Goal: Task Accomplishment & Management: Use online tool/utility

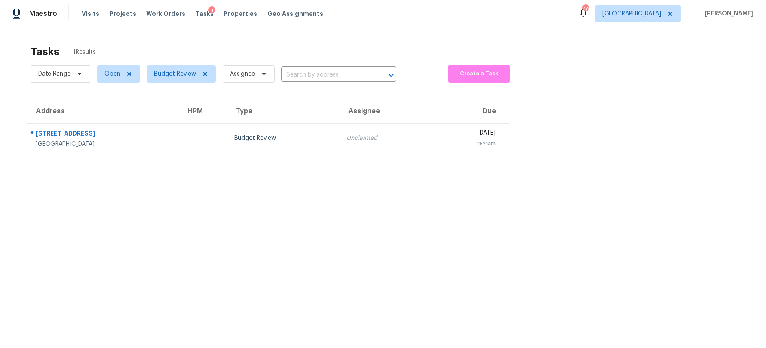
scroll to position [27, 0]
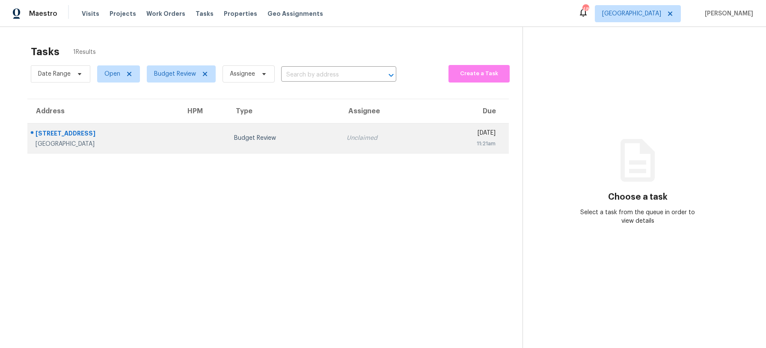
click at [252, 145] on td "Budget Review" at bounding box center [283, 138] width 113 height 30
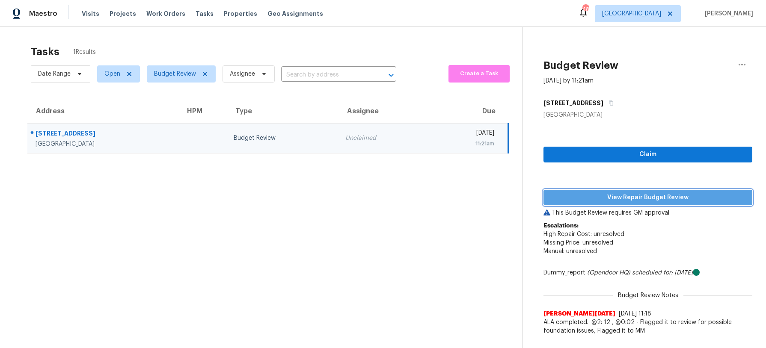
click at [647, 203] on button "View Repair Budget Review" at bounding box center [647, 198] width 209 height 16
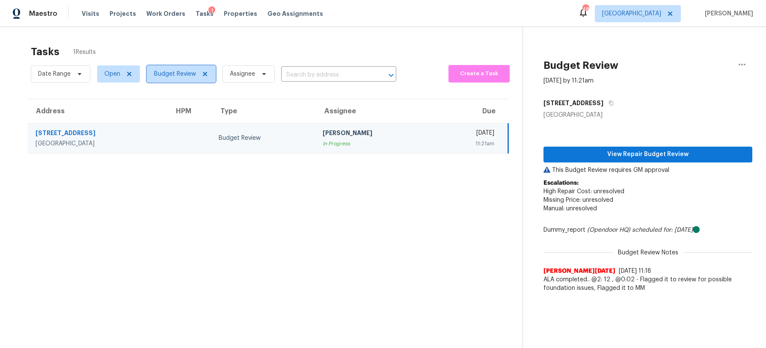
click at [162, 71] on span "Budget Review" at bounding box center [175, 74] width 42 height 9
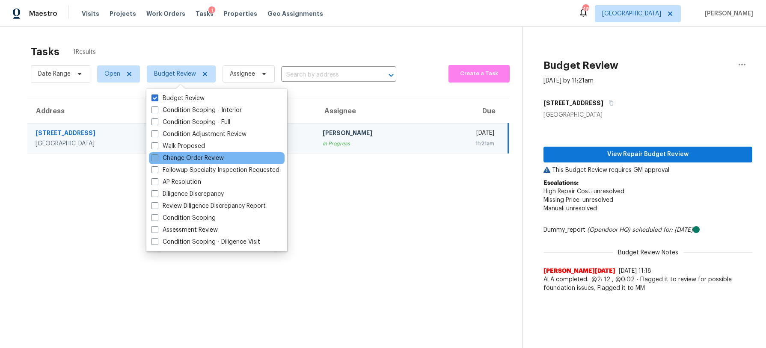
click at [163, 159] on label "Change Order Review" at bounding box center [187, 158] width 72 height 9
click at [157, 159] on input "Change Order Review" at bounding box center [154, 157] width 6 height 6
checkbox input "true"
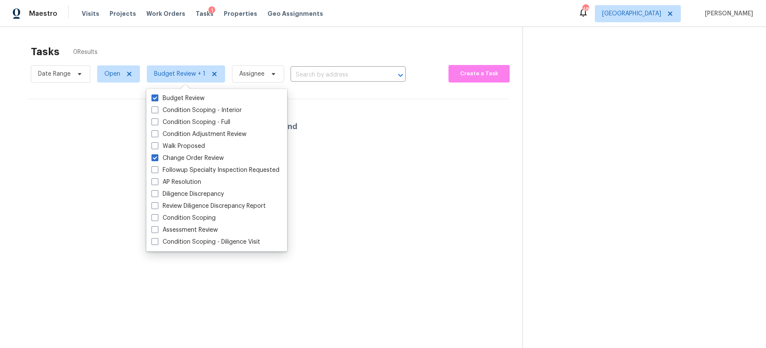
click at [197, 42] on div "Tasks 0 Results" at bounding box center [277, 52] width 492 height 22
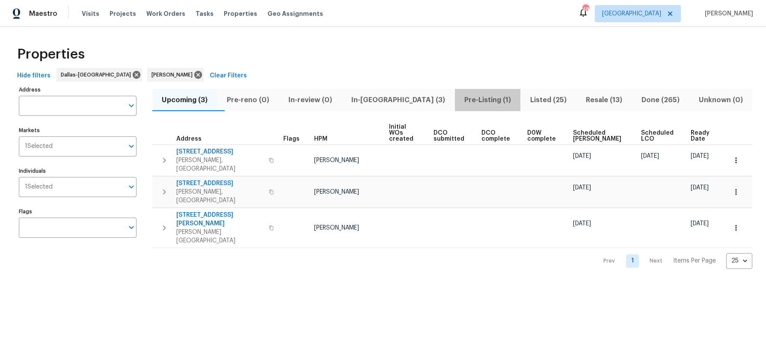
click at [474, 98] on span "Pre-Listing (1)" at bounding box center [488, 100] width 56 height 12
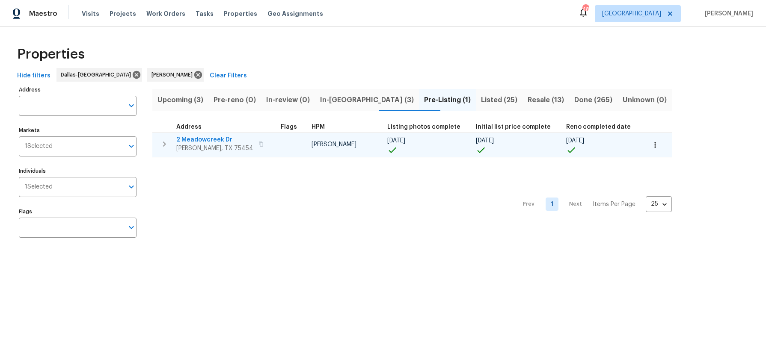
click at [194, 140] on span "2 Meadowcreek Dr" at bounding box center [214, 140] width 77 height 9
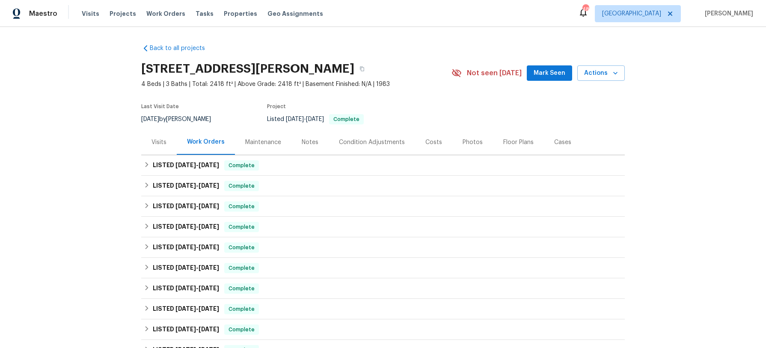
click at [302, 142] on div "Notes" at bounding box center [310, 142] width 17 height 9
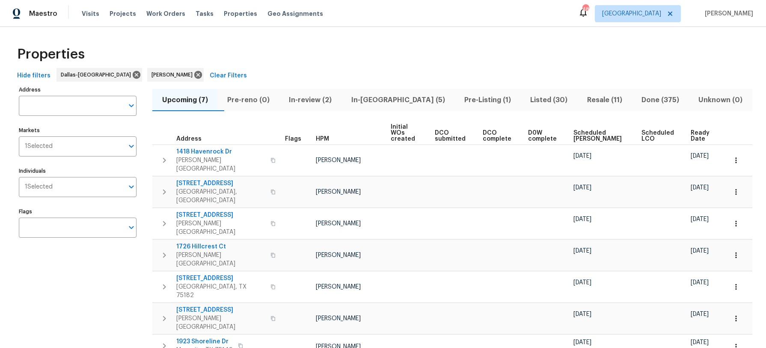
click at [462, 98] on span "Pre-Listing (1)" at bounding box center [487, 100] width 56 height 12
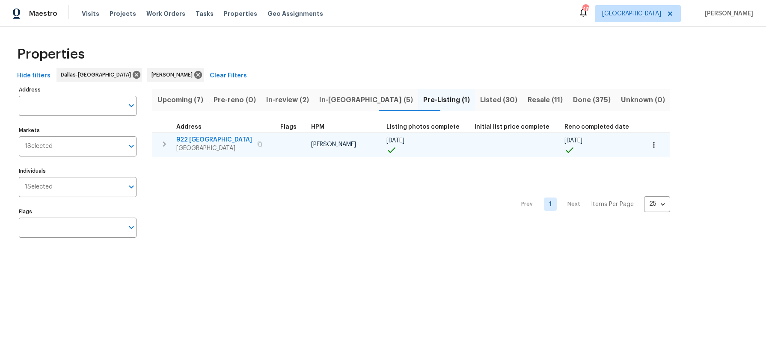
click at [205, 139] on span "922 [GEOGRAPHIC_DATA]" at bounding box center [214, 140] width 76 height 9
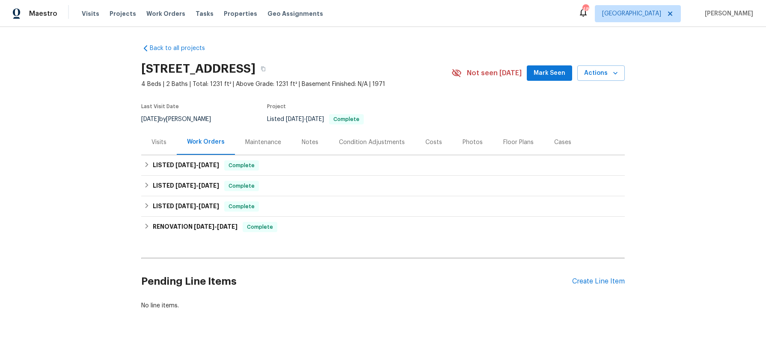
click at [308, 142] on div "Notes" at bounding box center [310, 142] width 17 height 9
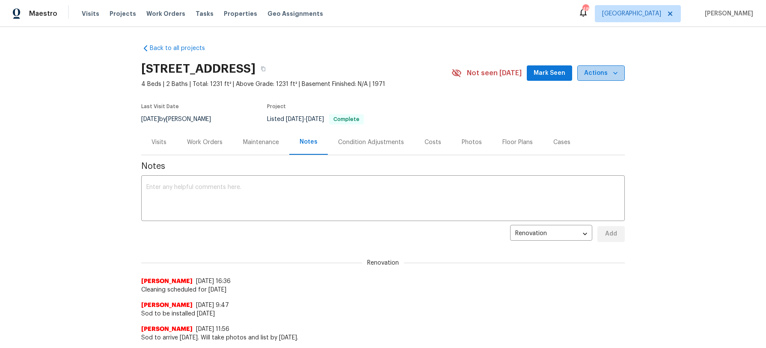
click at [612, 76] on icon "button" at bounding box center [615, 73] width 9 height 9
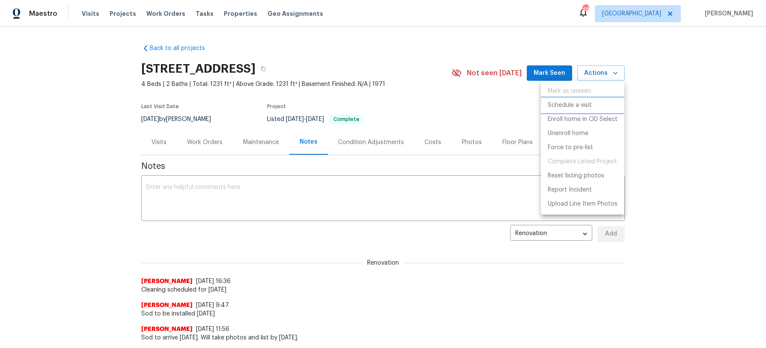
click at [585, 105] on p "Schedule a visit" at bounding box center [570, 105] width 44 height 9
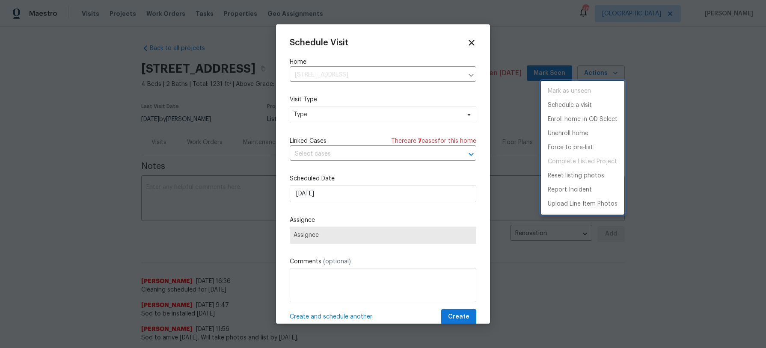
click at [353, 114] on div at bounding box center [383, 174] width 766 height 348
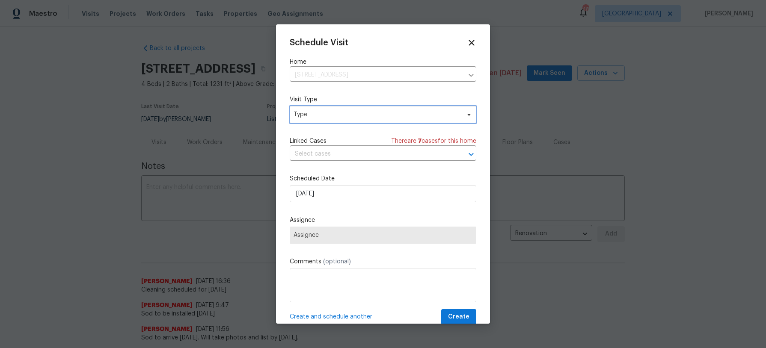
click at [351, 116] on span "Type" at bounding box center [376, 114] width 166 height 9
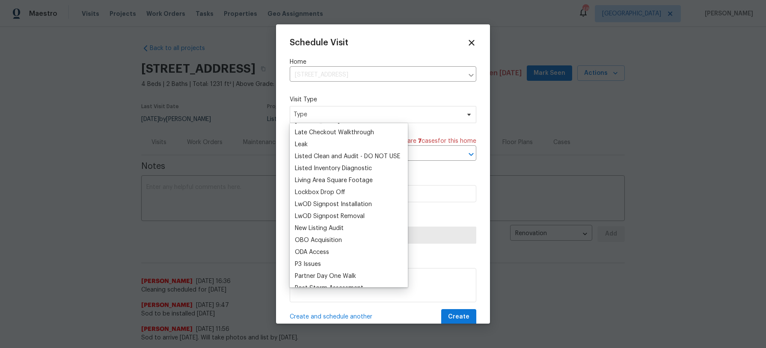
scroll to position [381, 0]
click at [362, 232] on div "New Listing Audit" at bounding box center [348, 229] width 113 height 12
click at [351, 228] on div "New Listing Audit" at bounding box center [348, 229] width 113 height 12
click at [342, 228] on div "New Listing Audit" at bounding box center [319, 229] width 49 height 9
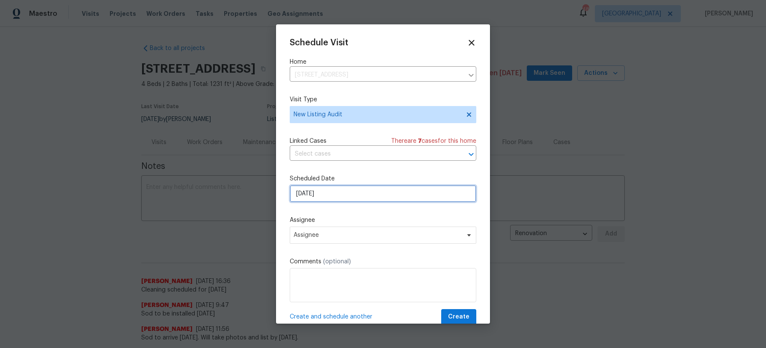
click at [347, 194] on input "10/14/2025" at bounding box center [383, 193] width 187 height 17
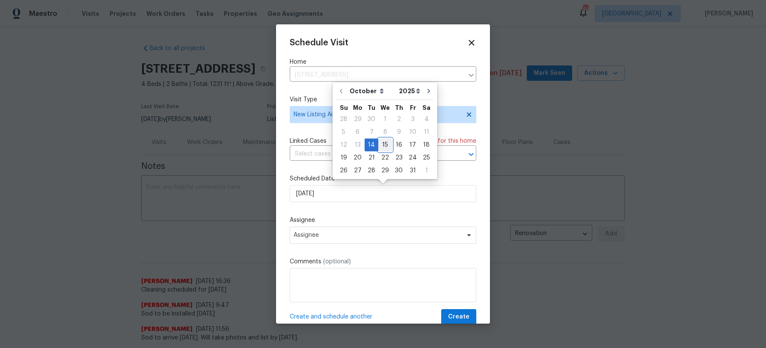
click at [382, 143] on div "15" at bounding box center [385, 145] width 14 height 12
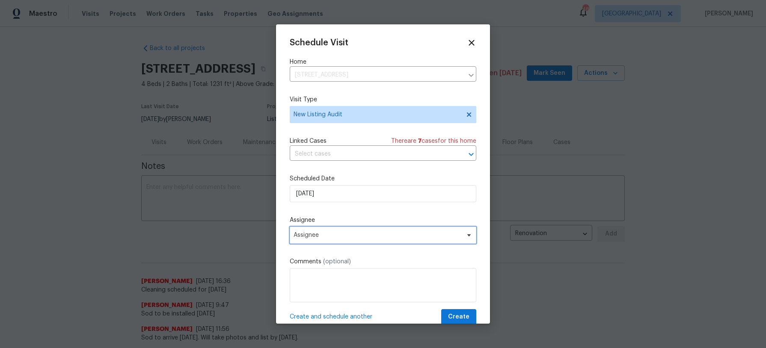
click at [331, 240] on span "Assignee" at bounding box center [383, 235] width 187 height 17
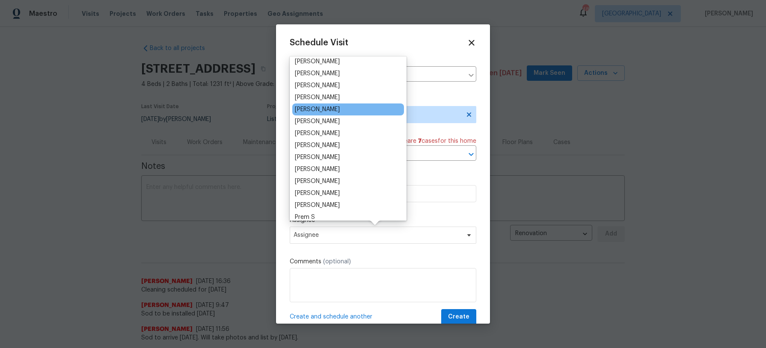
scroll to position [85, 0]
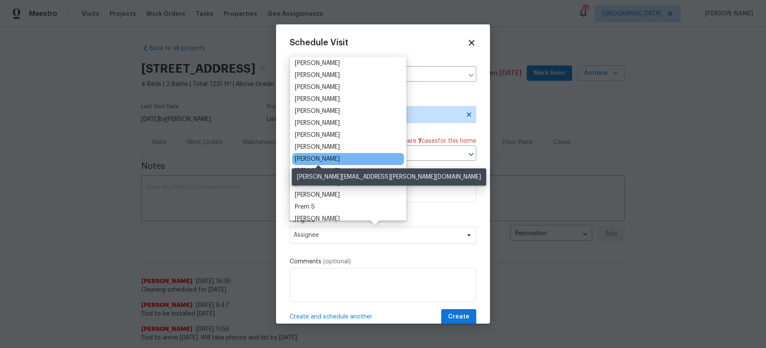
click at [326, 157] on div "[PERSON_NAME]" at bounding box center [317, 159] width 45 height 9
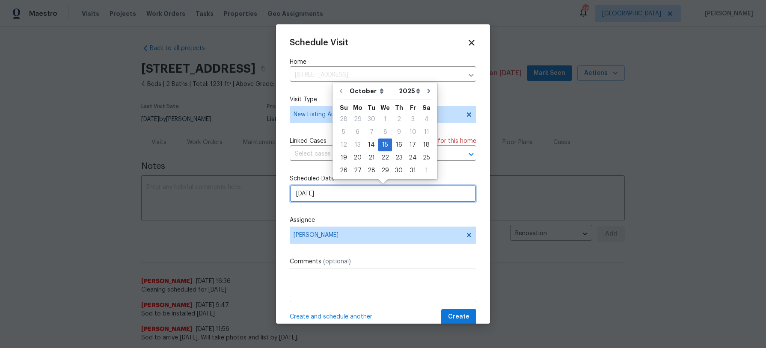
click at [350, 196] on input "10/15/2025" at bounding box center [383, 193] width 187 height 17
click at [393, 145] on div "16" at bounding box center [399, 145] width 14 height 12
type input "10/16/2025"
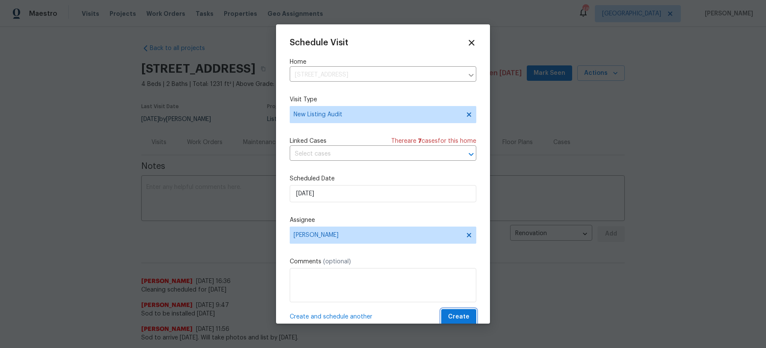
click at [462, 318] on span "Create" at bounding box center [458, 317] width 21 height 11
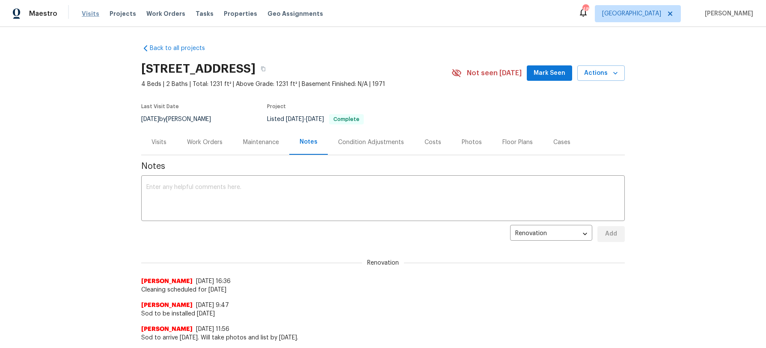
click at [84, 13] on span "Visits" at bounding box center [91, 13] width 18 height 9
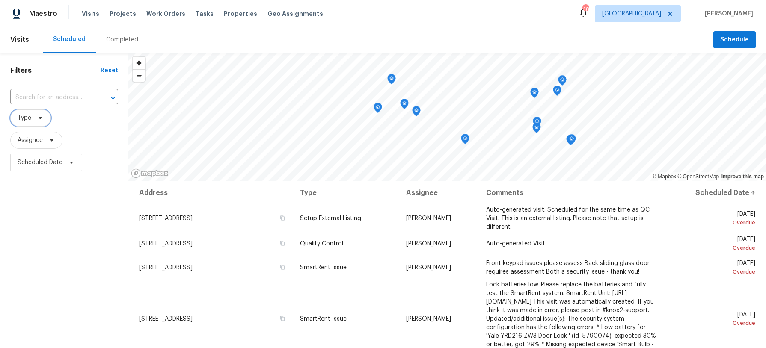
click at [46, 120] on span "Type" at bounding box center [30, 118] width 41 height 17
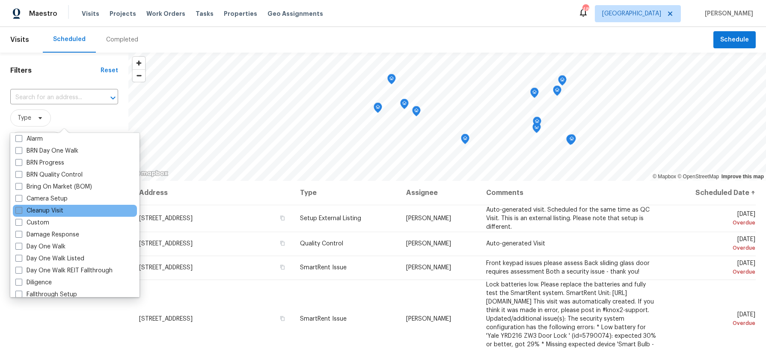
scroll to position [50, 0]
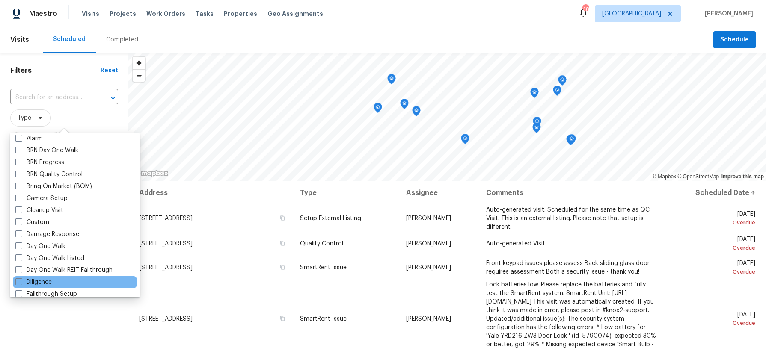
click at [57, 280] on div "Diligence" at bounding box center [75, 282] width 124 height 12
click at [48, 282] on label "Diligence" at bounding box center [33, 282] width 36 height 9
click at [21, 282] on input "Diligence" at bounding box center [18, 281] width 6 height 6
checkbox input "true"
